Goal: Task Accomplishment & Management: Manage account settings

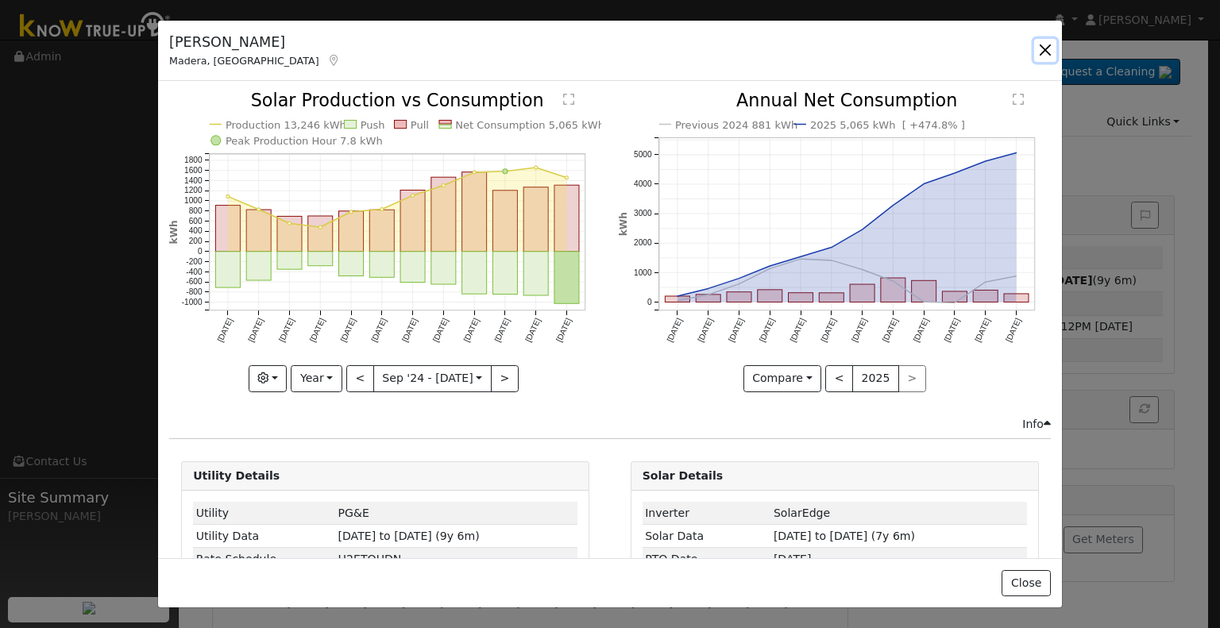
click at [1036, 50] on button "button" at bounding box center [1046, 50] width 22 height 22
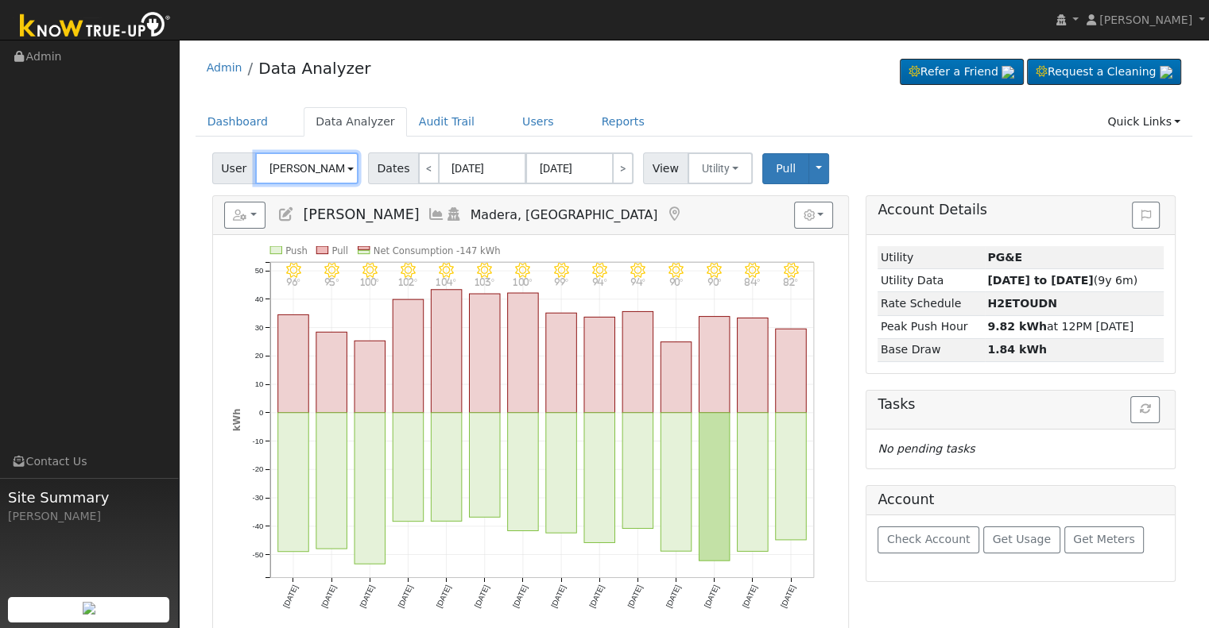
click at [319, 172] on input "[PERSON_NAME]" at bounding box center [306, 169] width 103 height 32
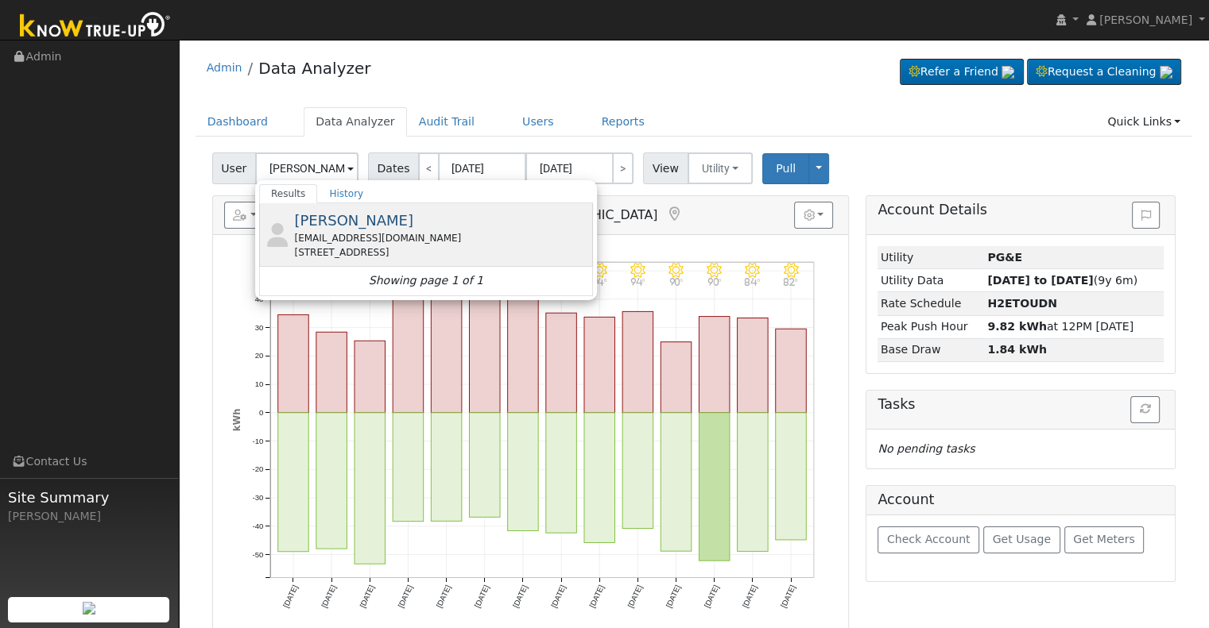
click at [369, 225] on span "[PERSON_NAME]" at bounding box center [353, 220] width 119 height 17
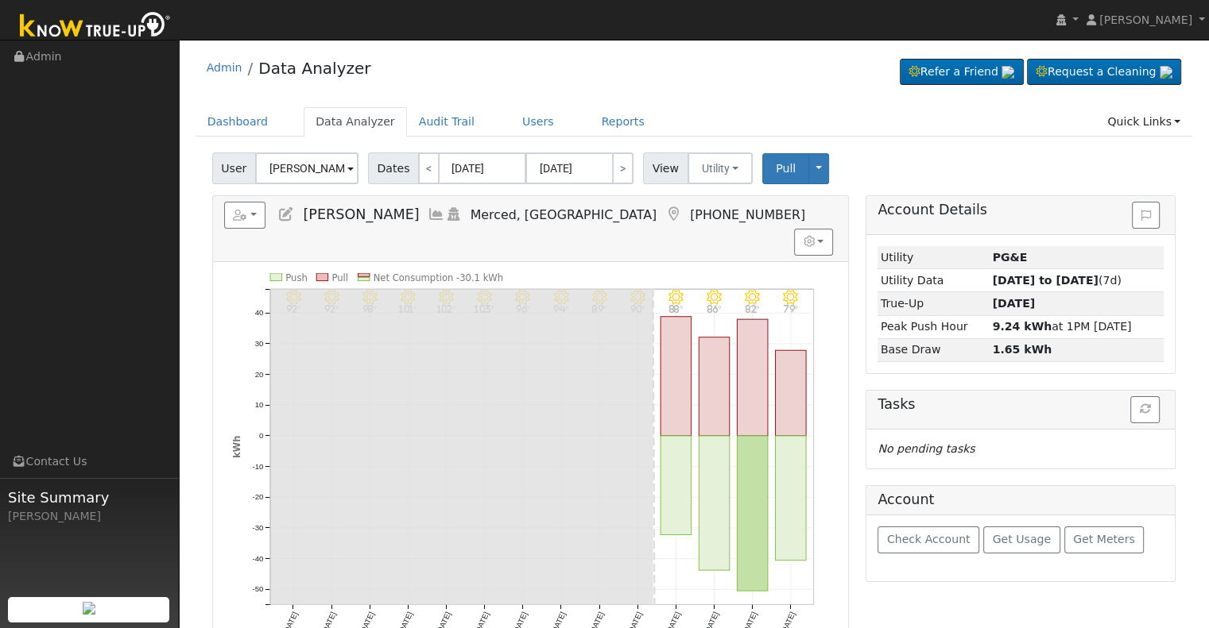
click at [427, 211] on icon at bounding box center [435, 214] width 17 height 14
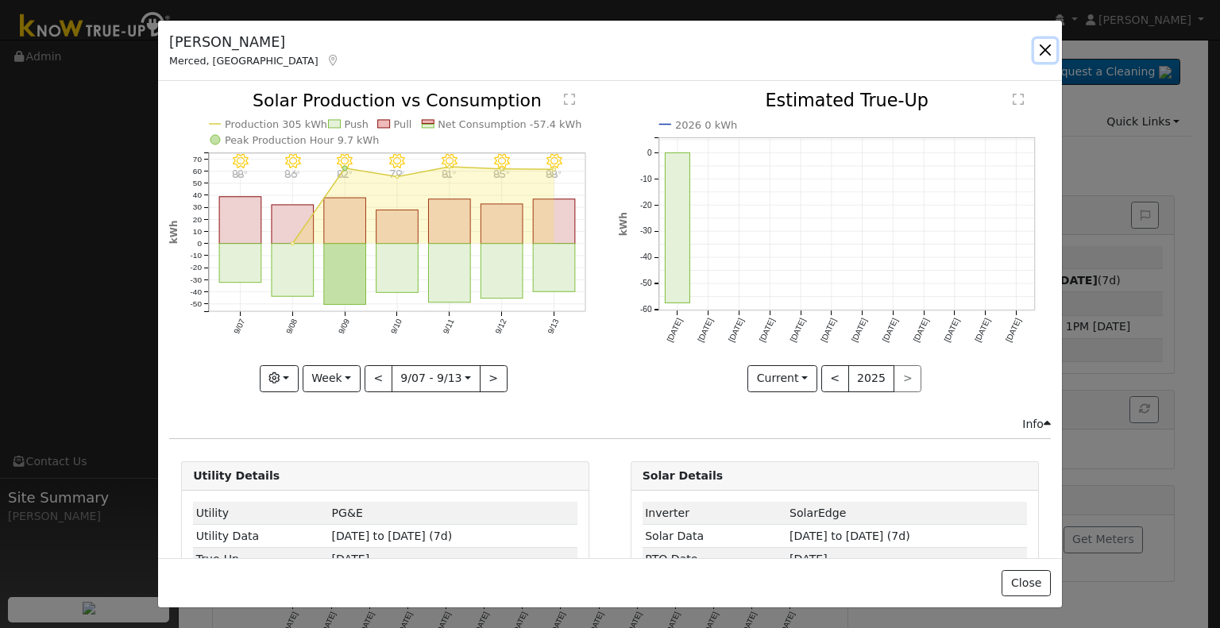
click at [1055, 48] on button "button" at bounding box center [1046, 50] width 22 height 22
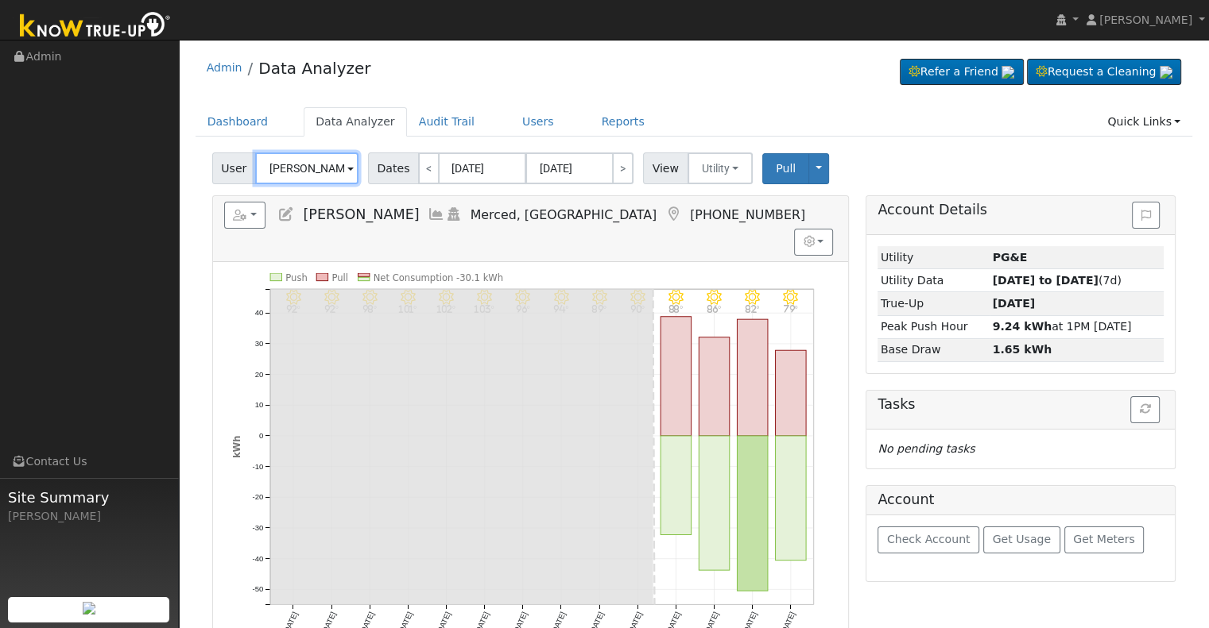
click at [302, 166] on input "[PERSON_NAME]" at bounding box center [306, 169] width 103 height 32
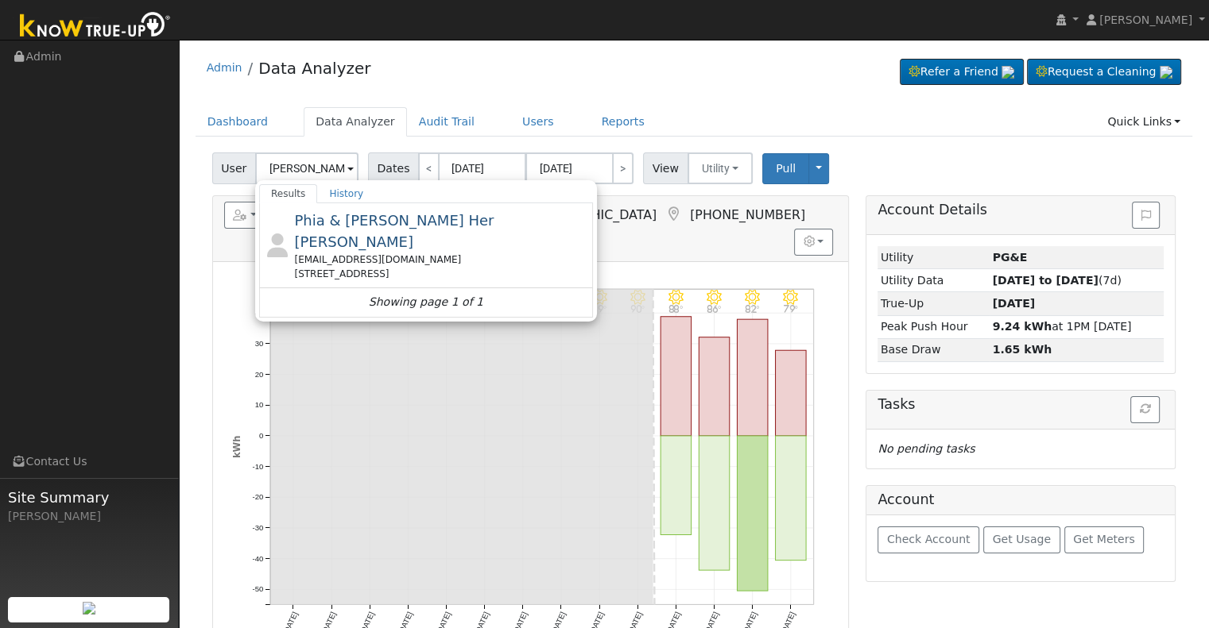
click at [381, 253] on div "[EMAIL_ADDRESS][DOMAIN_NAME]" at bounding box center [441, 260] width 295 height 14
type input "Phia & [PERSON_NAME] Her [PERSON_NAME]"
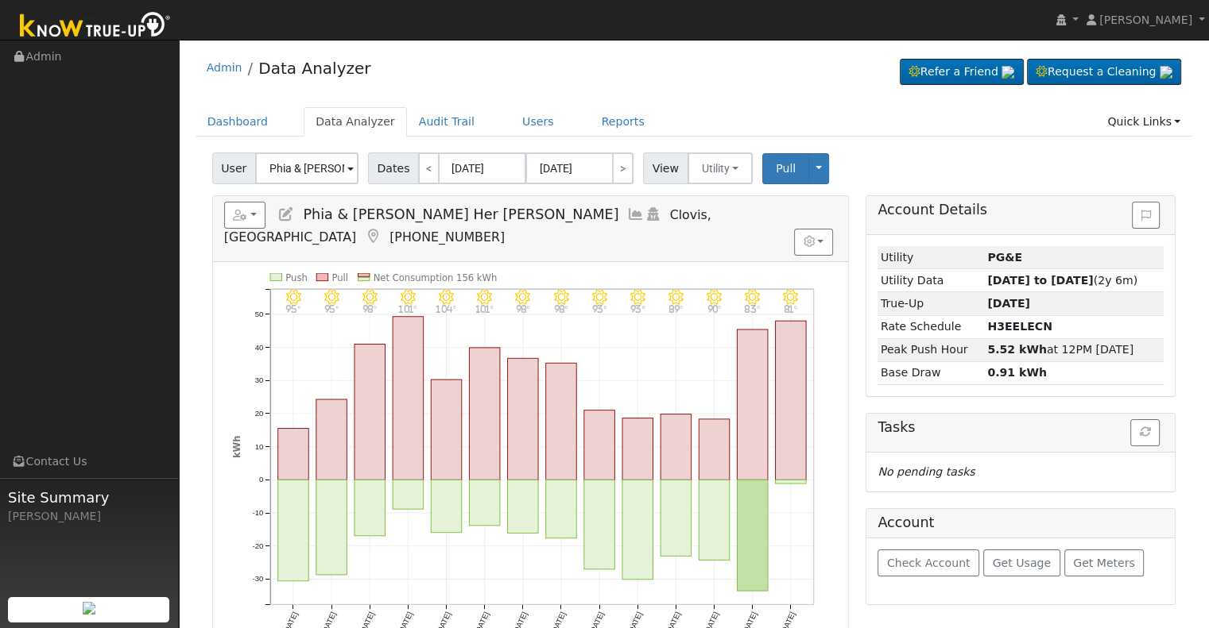
click at [627, 214] on icon at bounding box center [635, 214] width 17 height 14
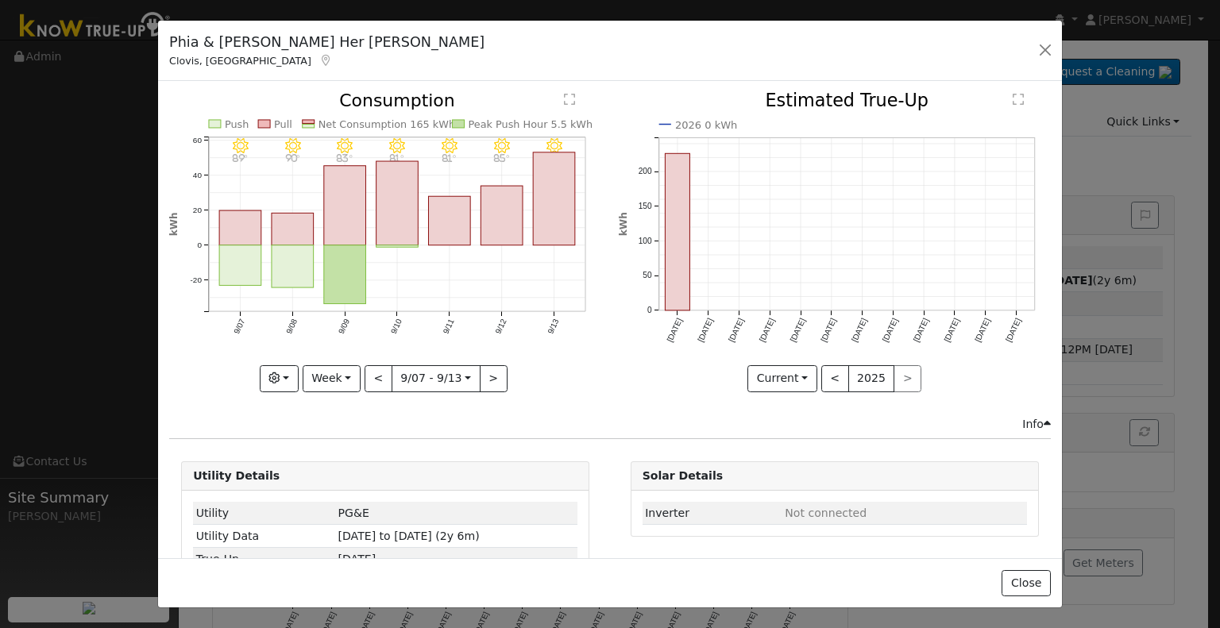
click at [420, 213] on icon "9/13 - Clear 89° 9/12 - Clear 85° 9/11 - MostlyClear 81° 9/10 - MostlyClear 81°…" at bounding box center [385, 237] width 432 height 290
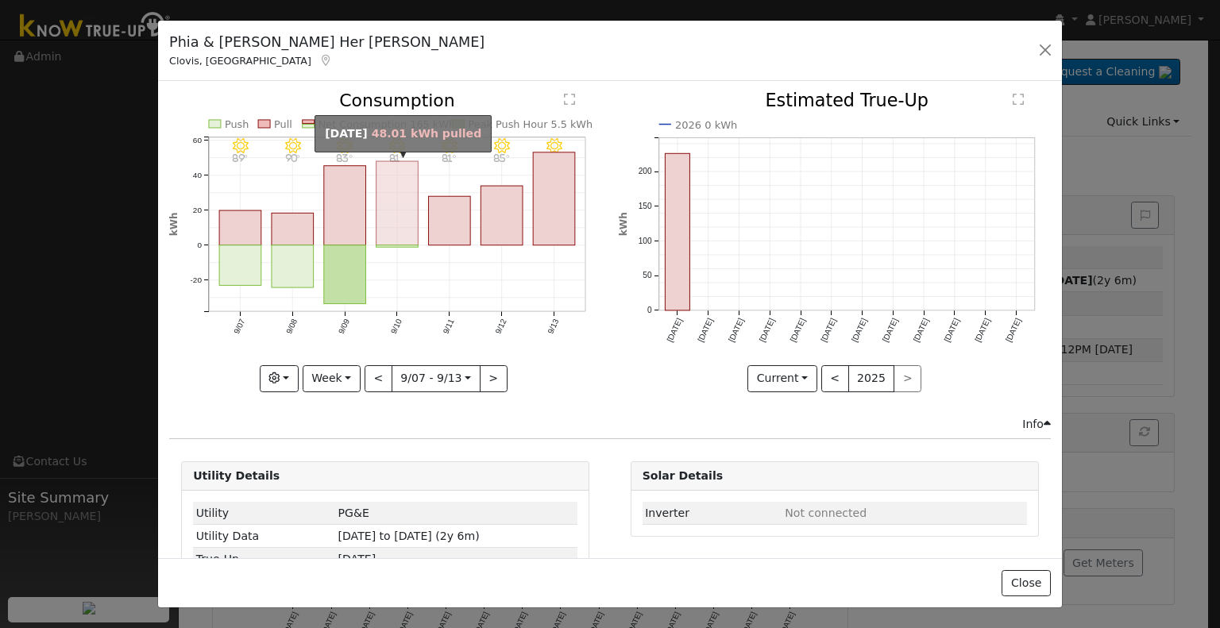
click at [407, 219] on rect "onclick=""" at bounding box center [398, 203] width 42 height 84
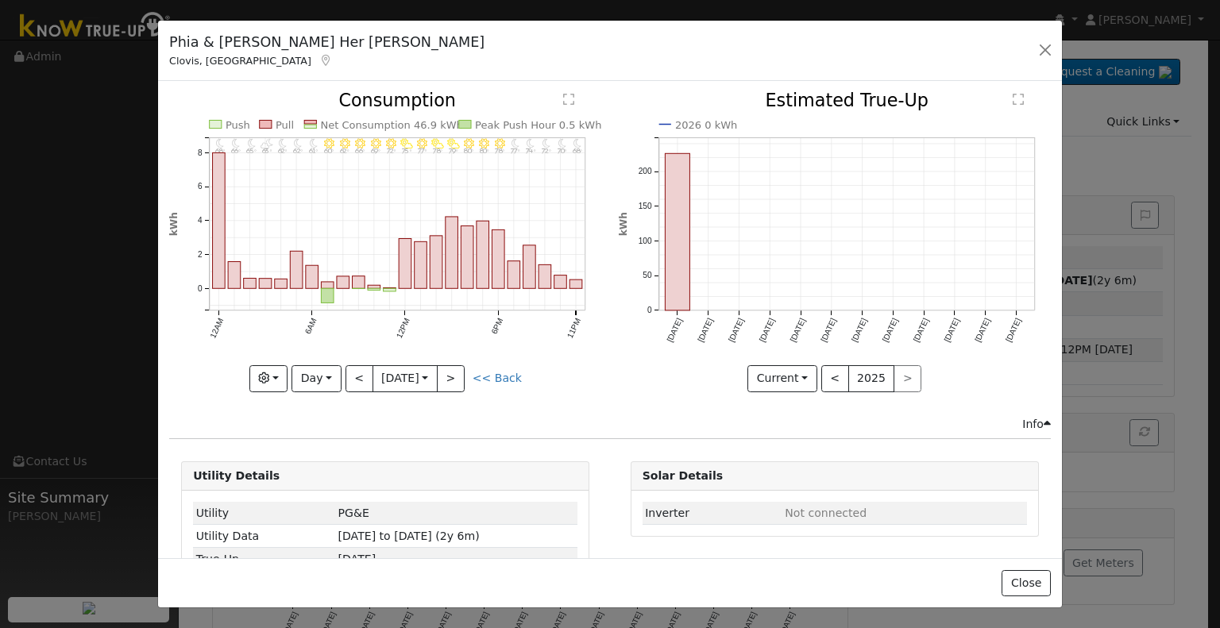
click at [492, 382] on div "Graphs Estimated Production Previous Year Consumption Previous Year Total Consu…" at bounding box center [385, 378] width 432 height 27
click at [497, 376] on link "<< Back" at bounding box center [497, 378] width 49 height 13
type input "[DATE]"
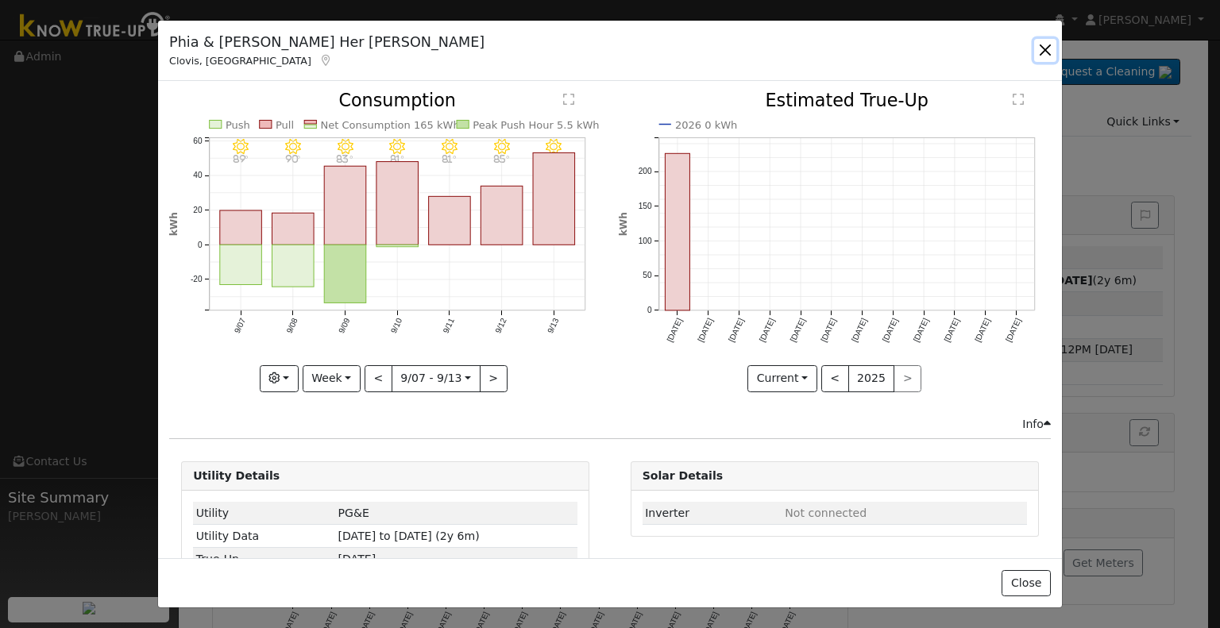
click at [1042, 49] on button "button" at bounding box center [1046, 50] width 22 height 22
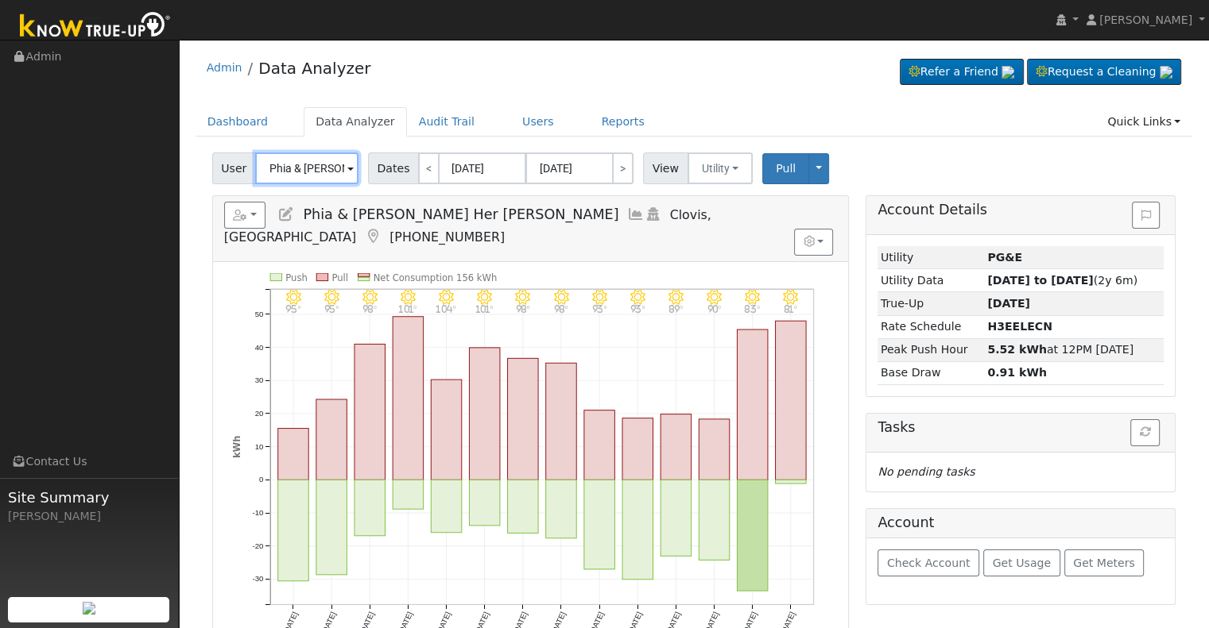
click at [318, 170] on input "Phia & [PERSON_NAME] Her [PERSON_NAME]" at bounding box center [306, 169] width 103 height 32
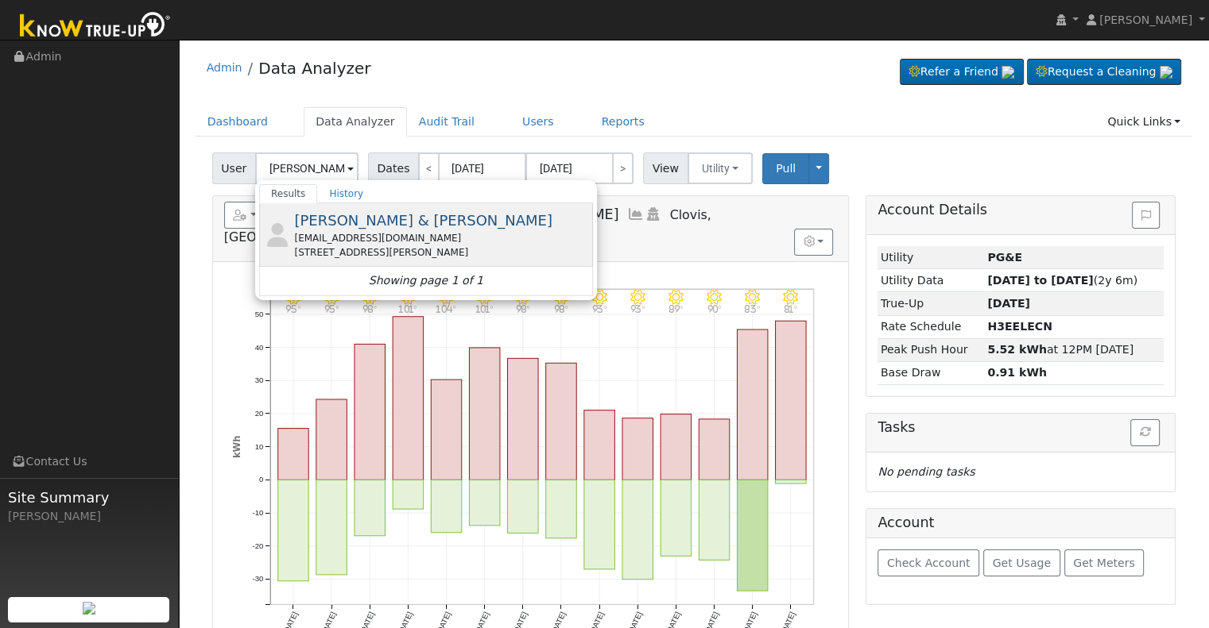
click at [393, 231] on div "[EMAIL_ADDRESS][DOMAIN_NAME]" at bounding box center [441, 238] width 295 height 14
type input "[PERSON_NAME] & [PERSON_NAME]"
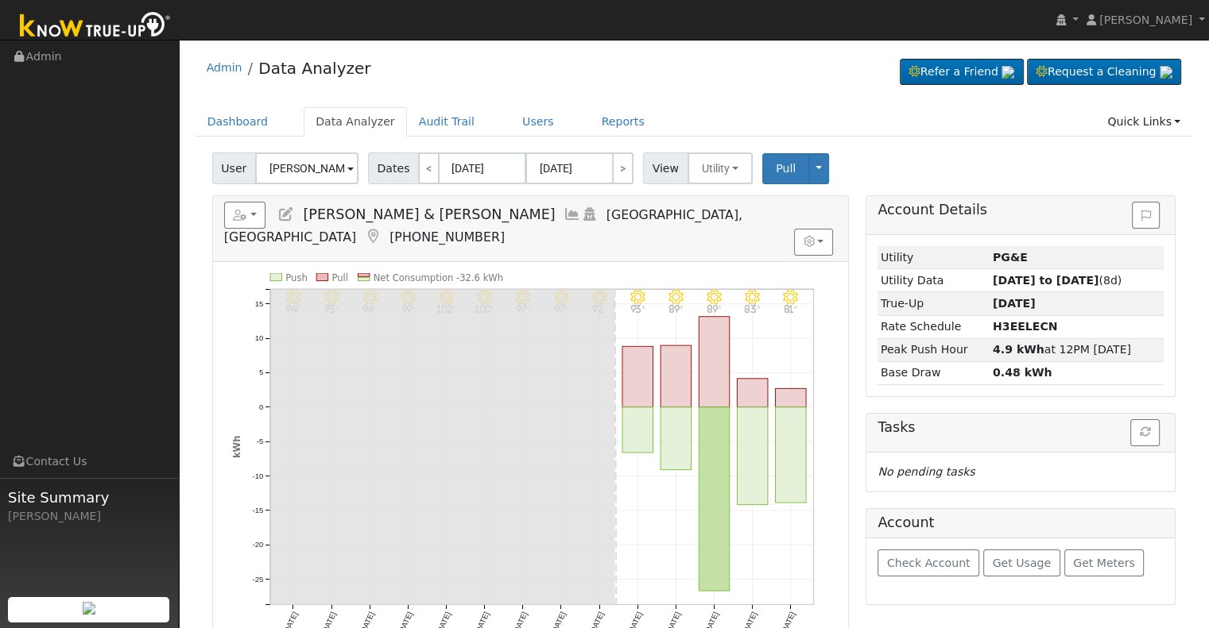
click at [563, 211] on icon at bounding box center [571, 214] width 17 height 14
